Goal: Task Accomplishment & Management: Use online tool/utility

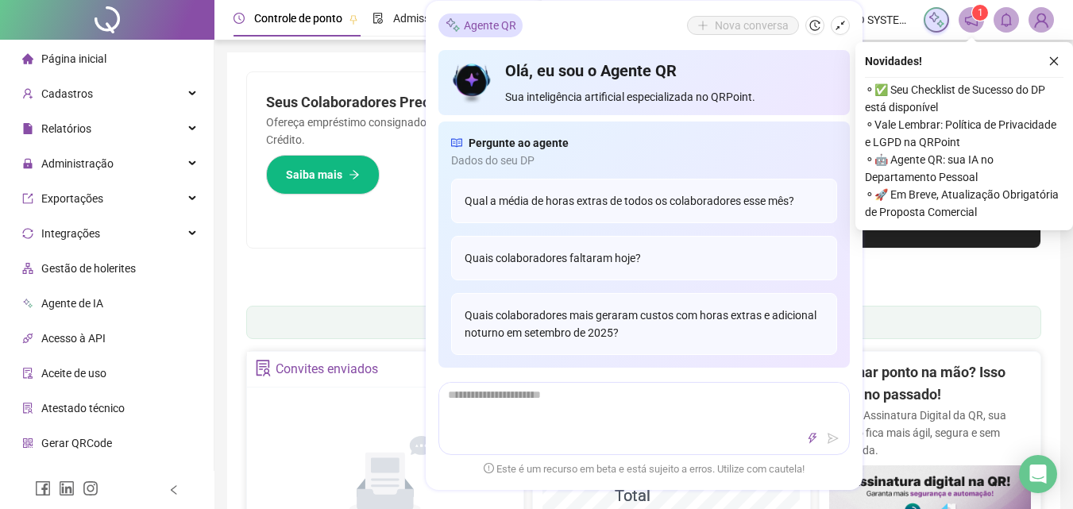
click at [965, 17] on icon "notification" at bounding box center [971, 20] width 14 height 14
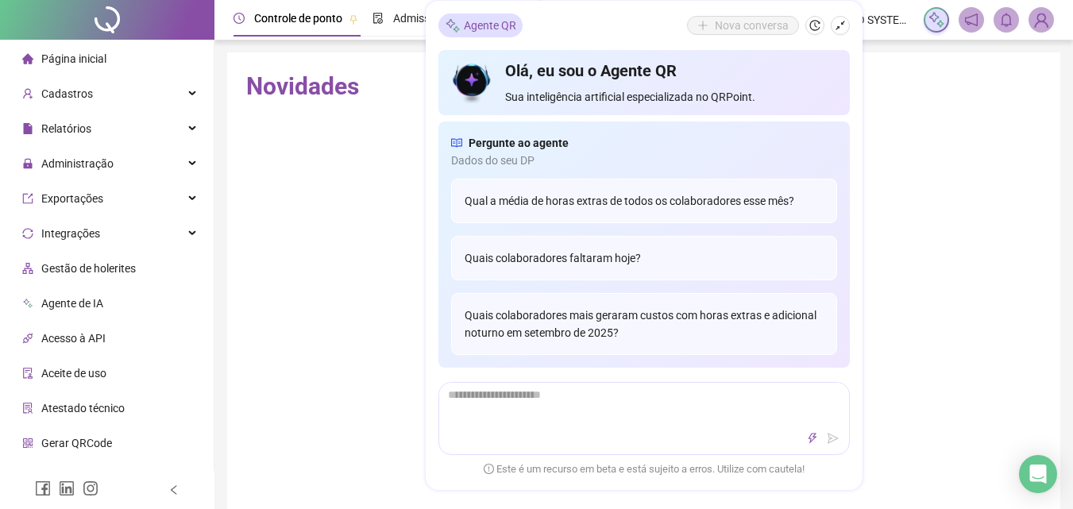
click at [979, 22] on span at bounding box center [970, 19] width 25 height 25
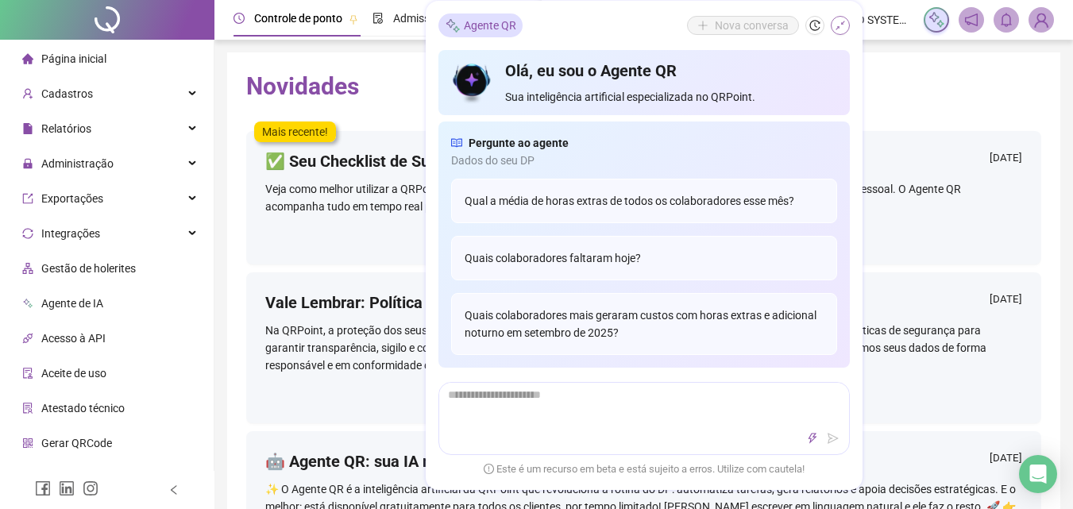
click at [842, 27] on icon "shrink" at bounding box center [839, 25] width 11 height 11
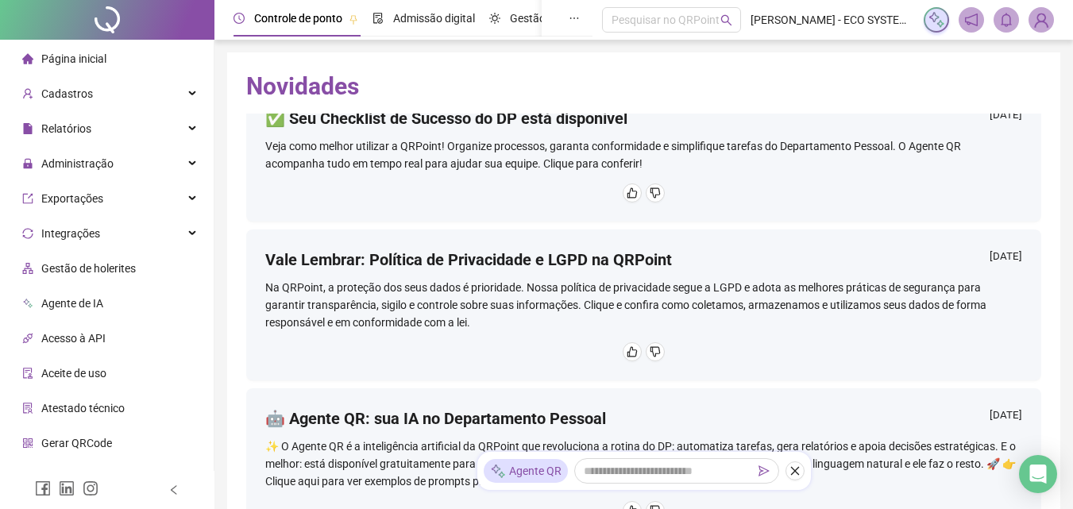
scroll to position [79, 0]
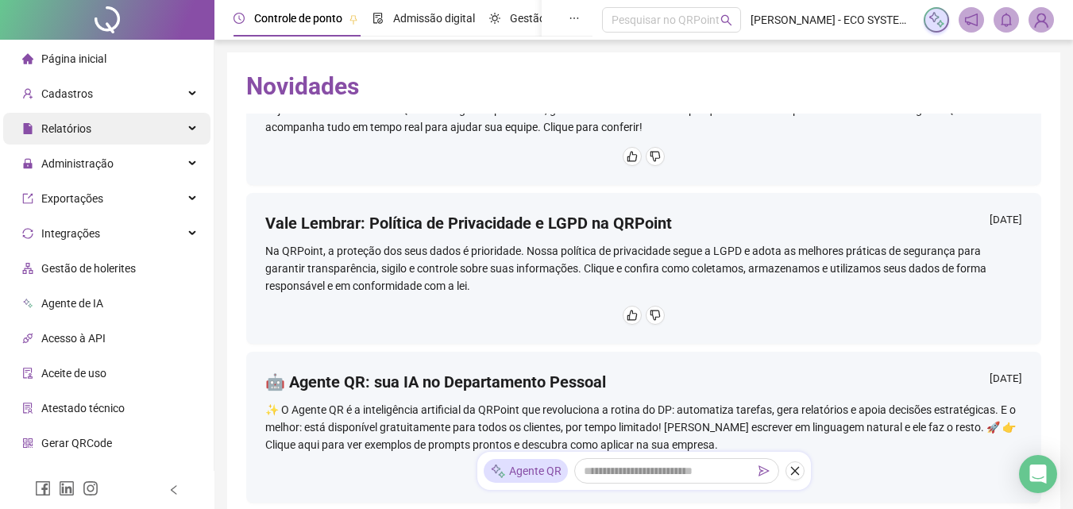
click at [171, 118] on div "Relatórios" at bounding box center [106, 129] width 207 height 32
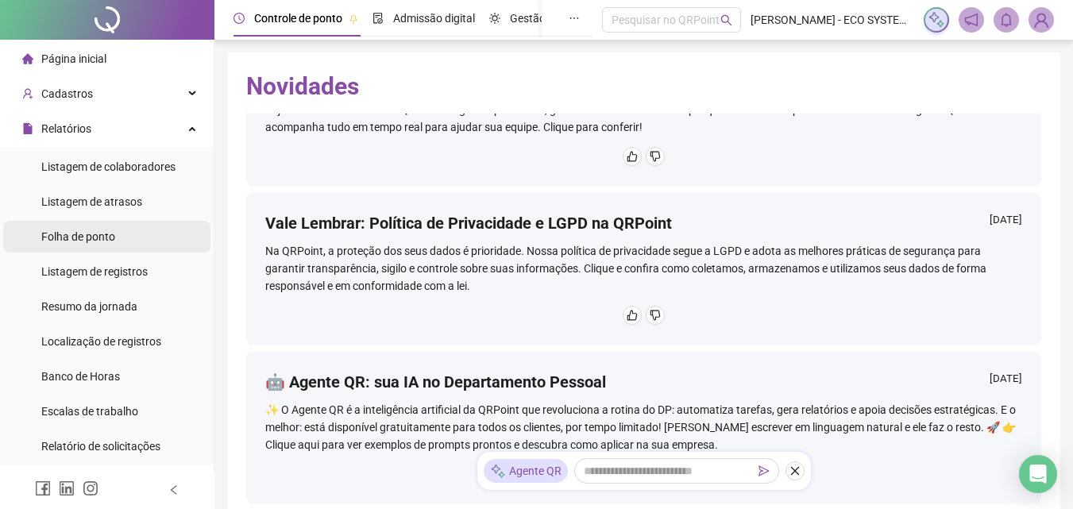
click at [99, 234] on span "Folha de ponto" at bounding box center [78, 236] width 74 height 13
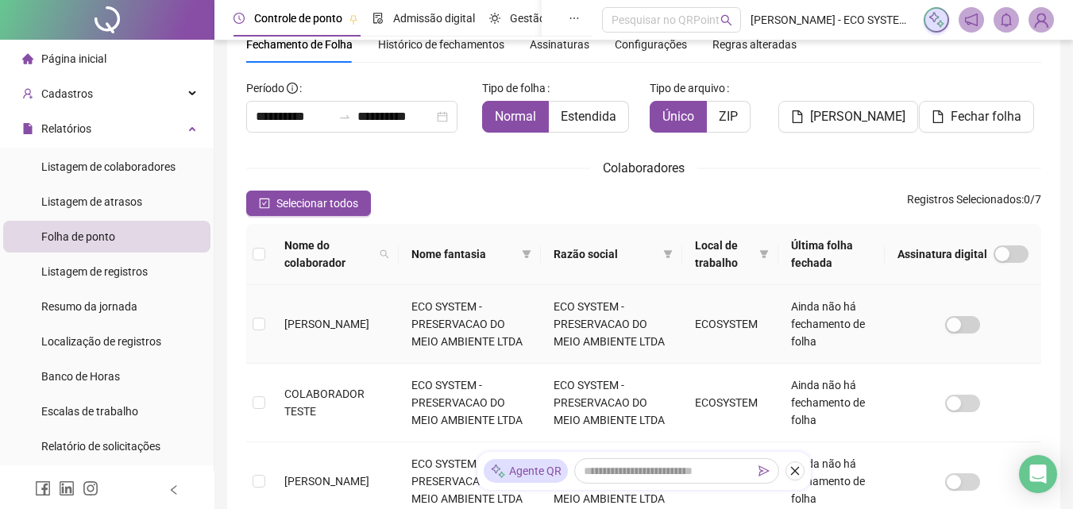
scroll to position [150, 0]
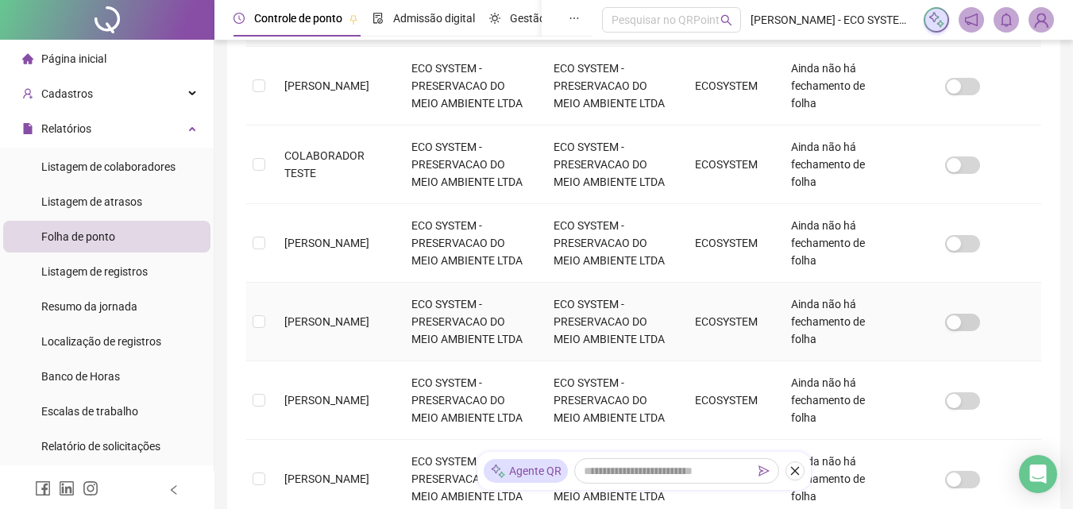
click at [457, 309] on td "ECO SYSTEM - PRESERVACAO DO MEIO AMBIENTE LTDA" at bounding box center [470, 322] width 142 height 79
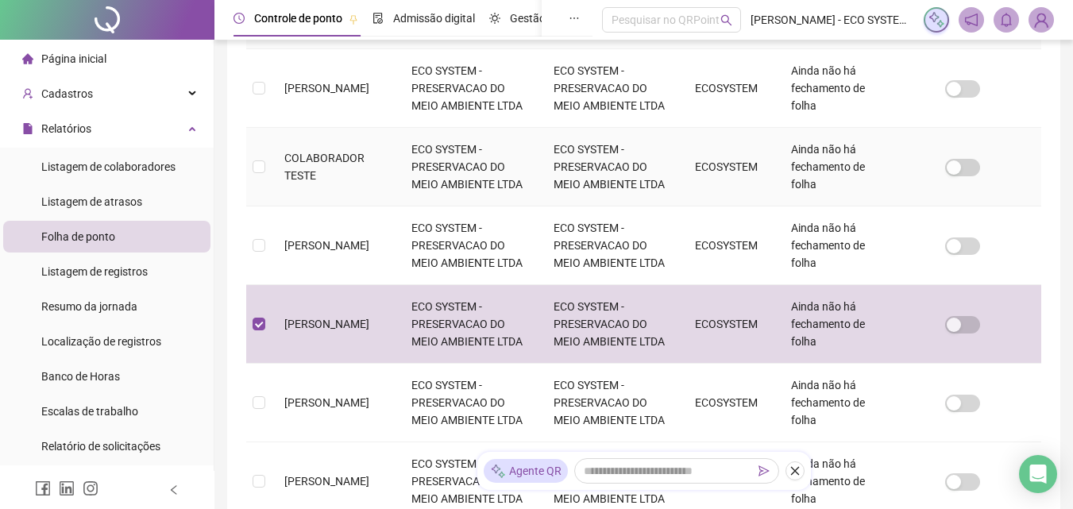
scroll to position [309, 0]
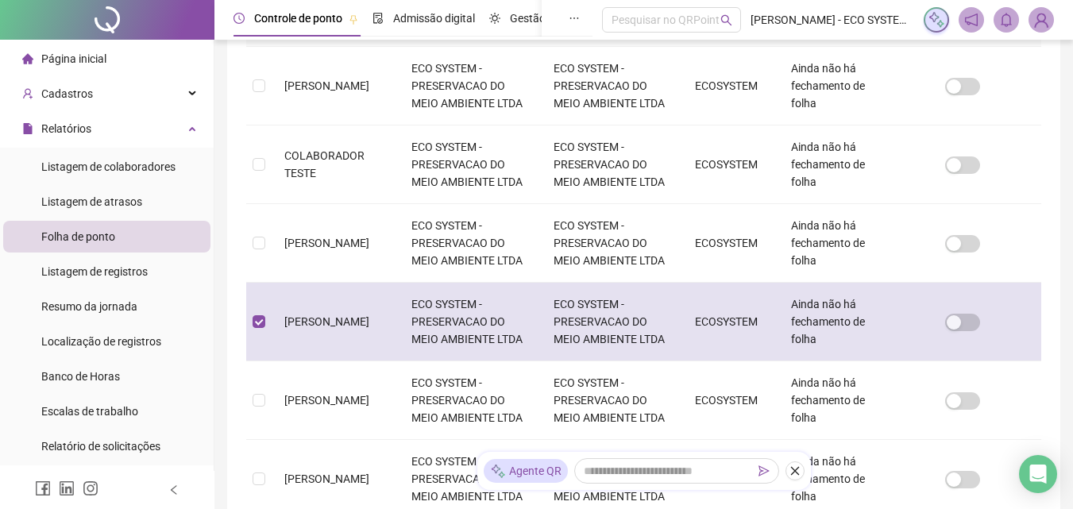
click at [351, 323] on td "JANAINA PEDROSO DA CUNHA" at bounding box center [335, 322] width 127 height 79
click at [351, 125] on td "CARLOS HENRIQUE DE CARVALHO" at bounding box center [335, 86] width 127 height 79
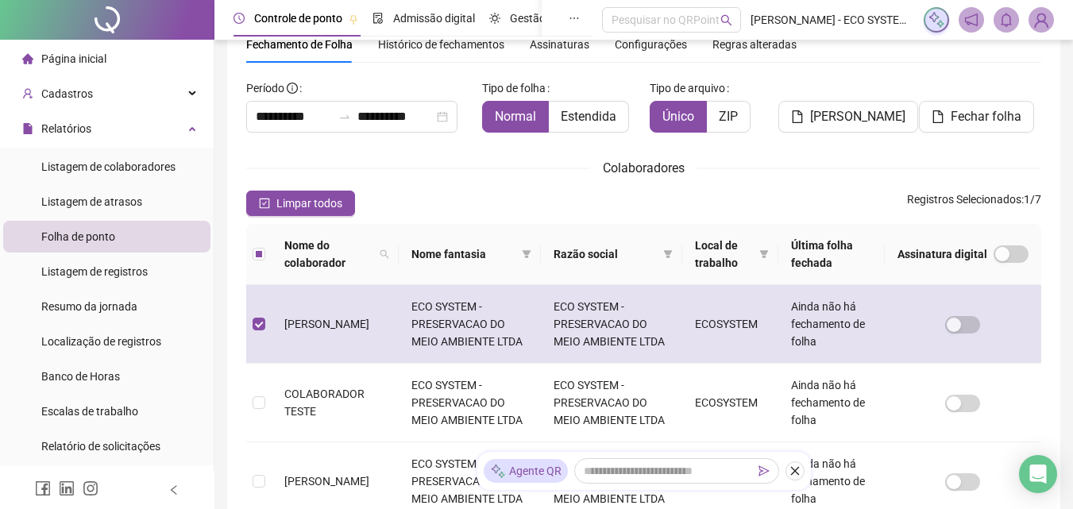
click at [511, 318] on td "ECO SYSTEM - PRESERVACAO DO MEIO AMBIENTE LTDA" at bounding box center [470, 324] width 142 height 79
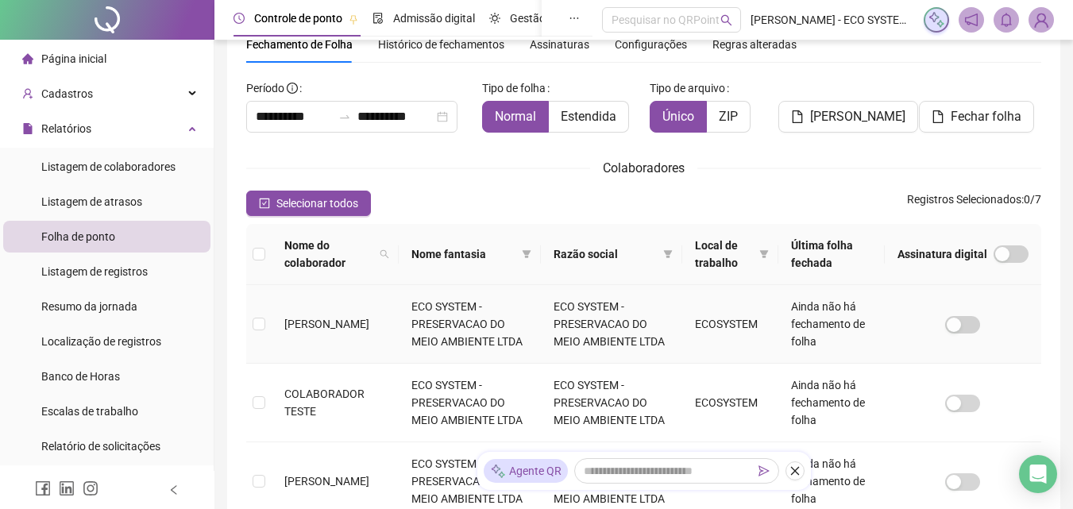
click at [297, 325] on span "CARLOS HENRIQUE DE CARVALHO" at bounding box center [326, 324] width 85 height 13
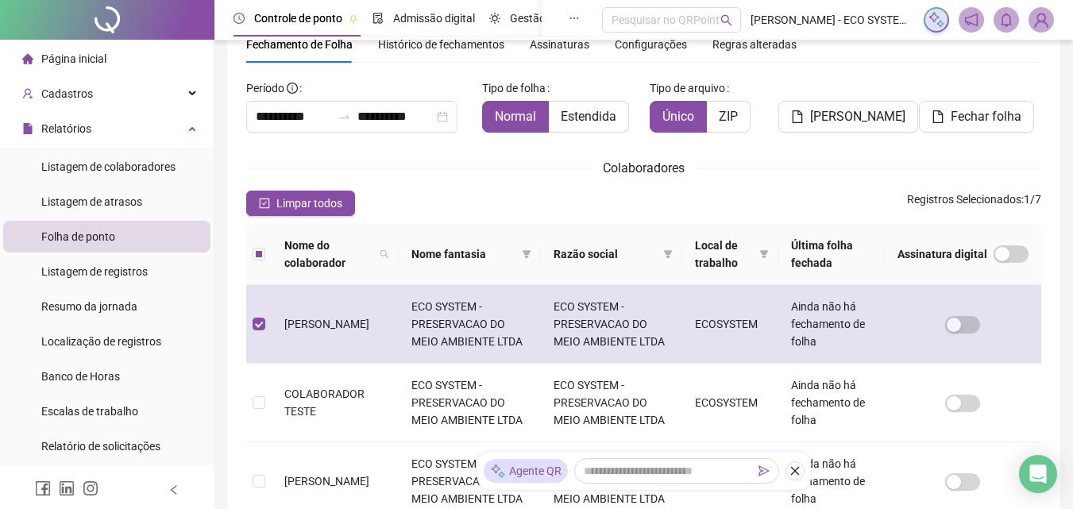
click at [387, 326] on td "CARLOS HENRIQUE DE CARVALHO" at bounding box center [335, 324] width 127 height 79
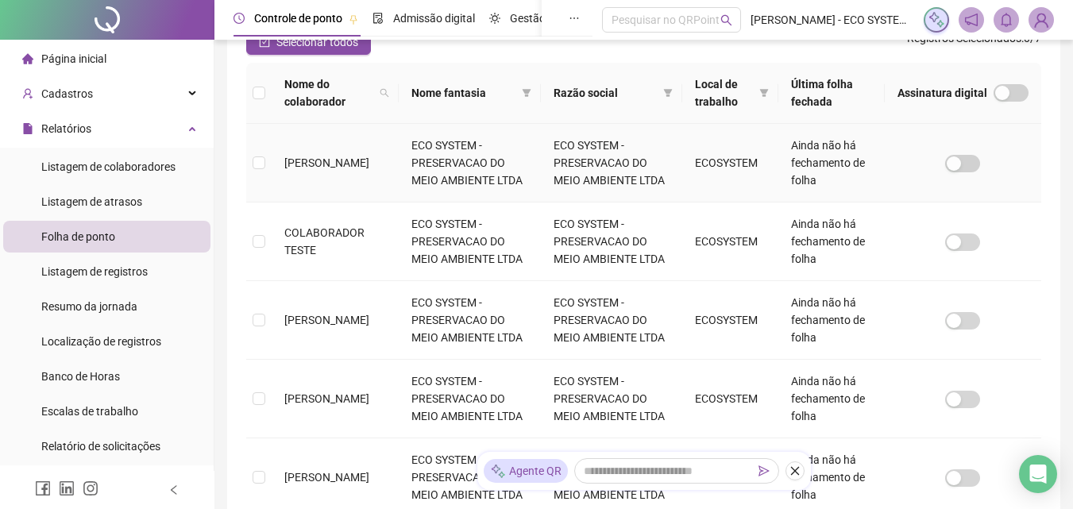
scroll to position [468, 0]
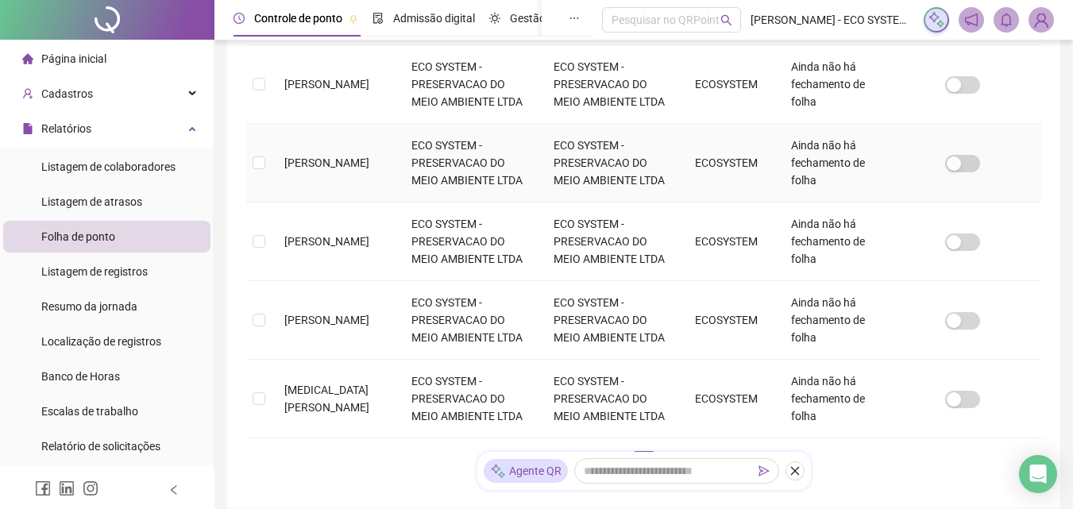
click at [383, 182] on td "JANAINA PEDROSO DA CUNHA" at bounding box center [335, 163] width 127 height 79
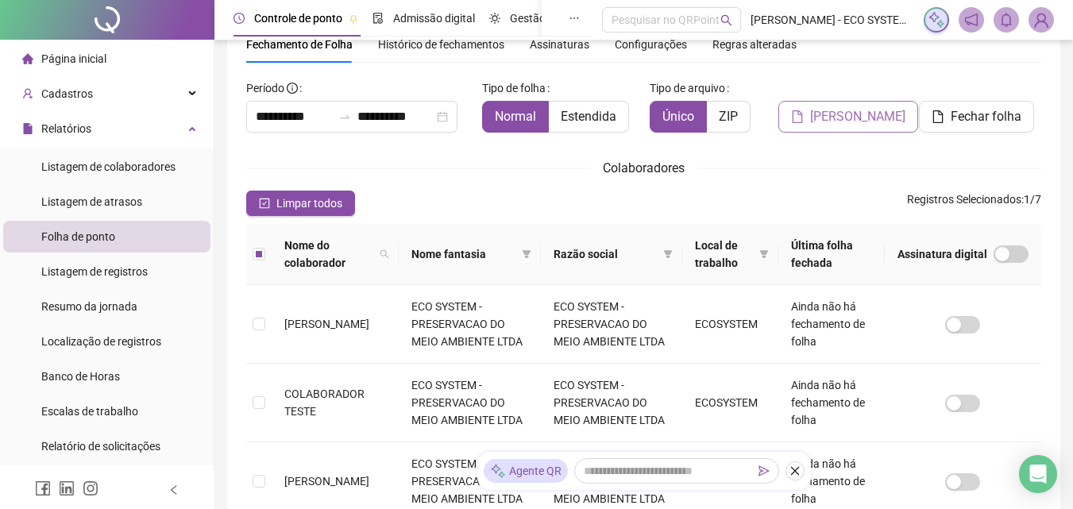
click at [857, 121] on span "Gerar espelho" at bounding box center [857, 116] width 95 height 19
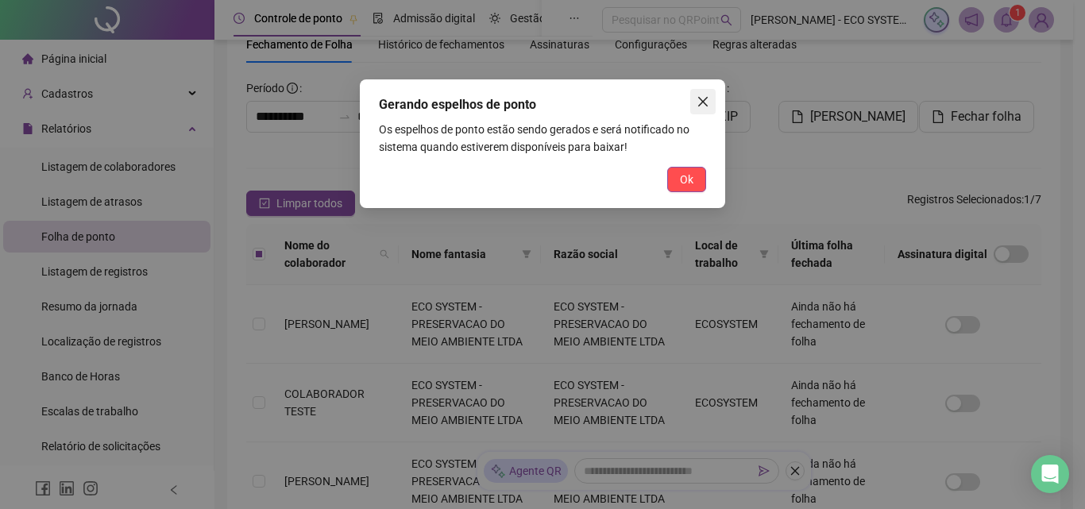
click at [706, 103] on icon "close" at bounding box center [702, 101] width 13 height 13
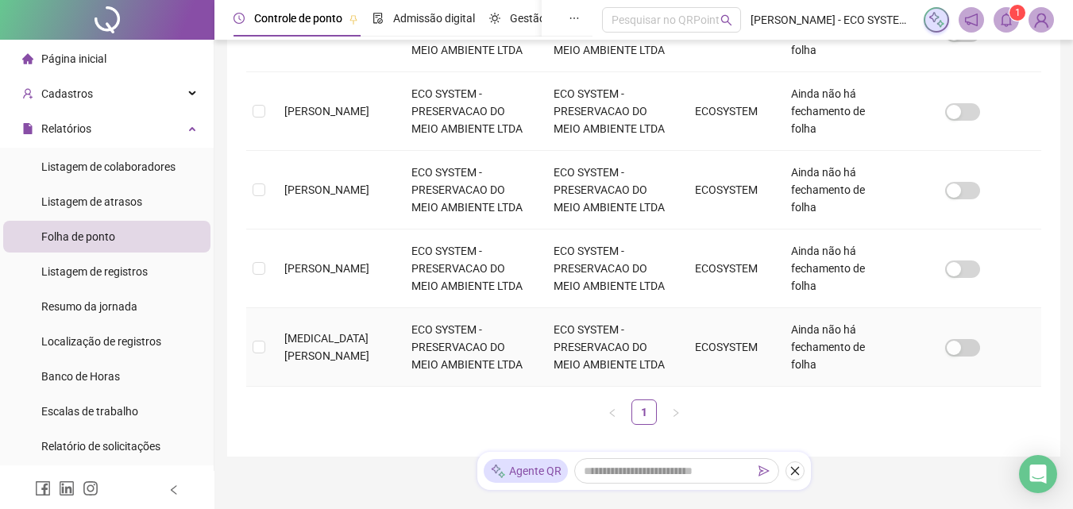
scroll to position [547, 0]
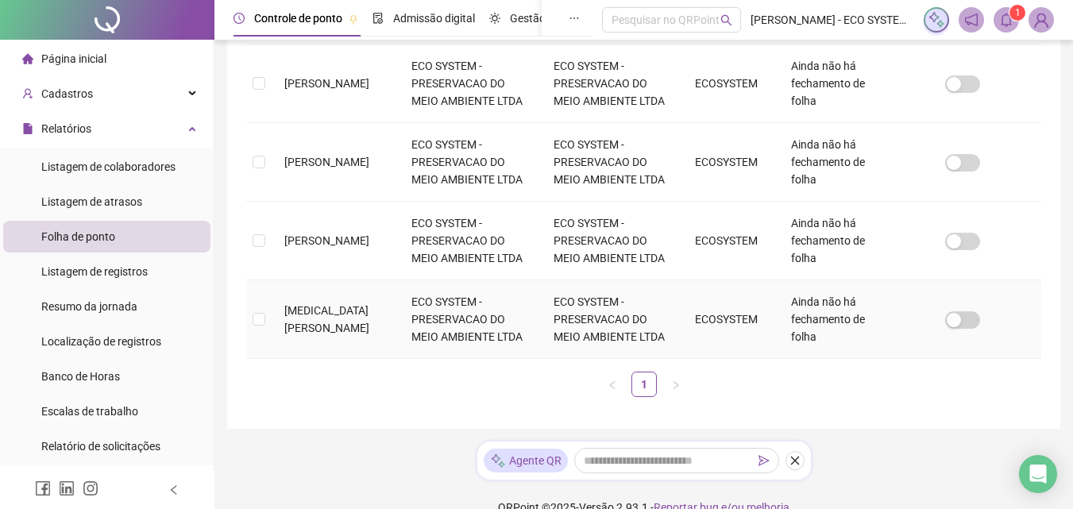
click at [819, 331] on td "Ainda não há fechamento de folha" at bounding box center [831, 319] width 106 height 79
